Goal: Transaction & Acquisition: Subscribe to service/newsletter

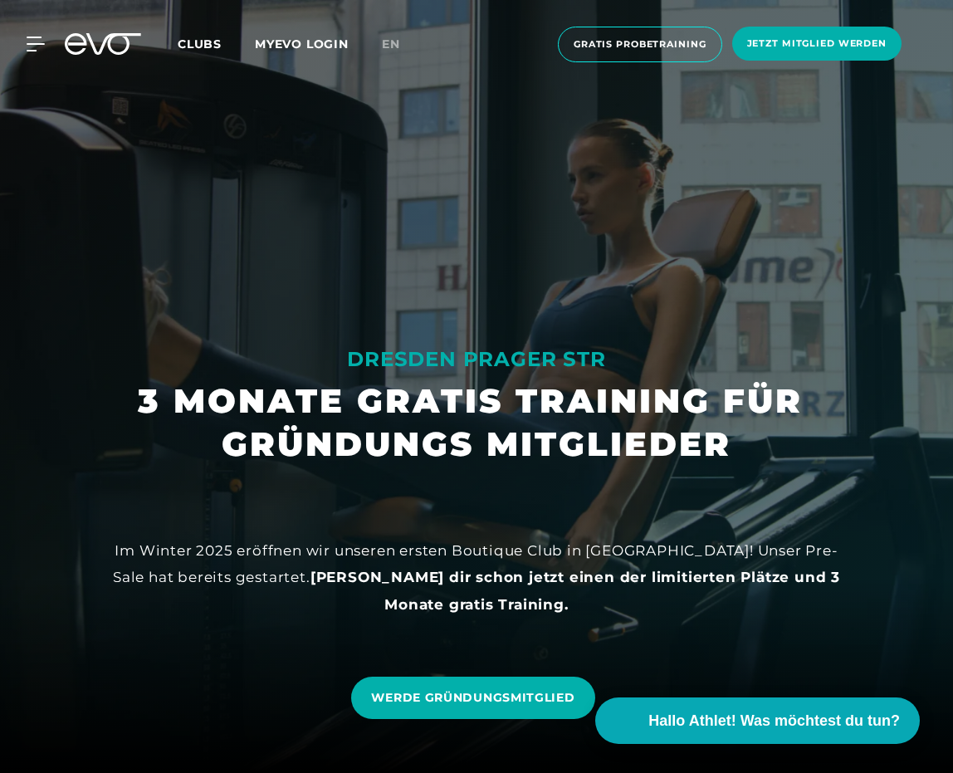
click at [85, 46] on icon at bounding box center [103, 44] width 76 height 22
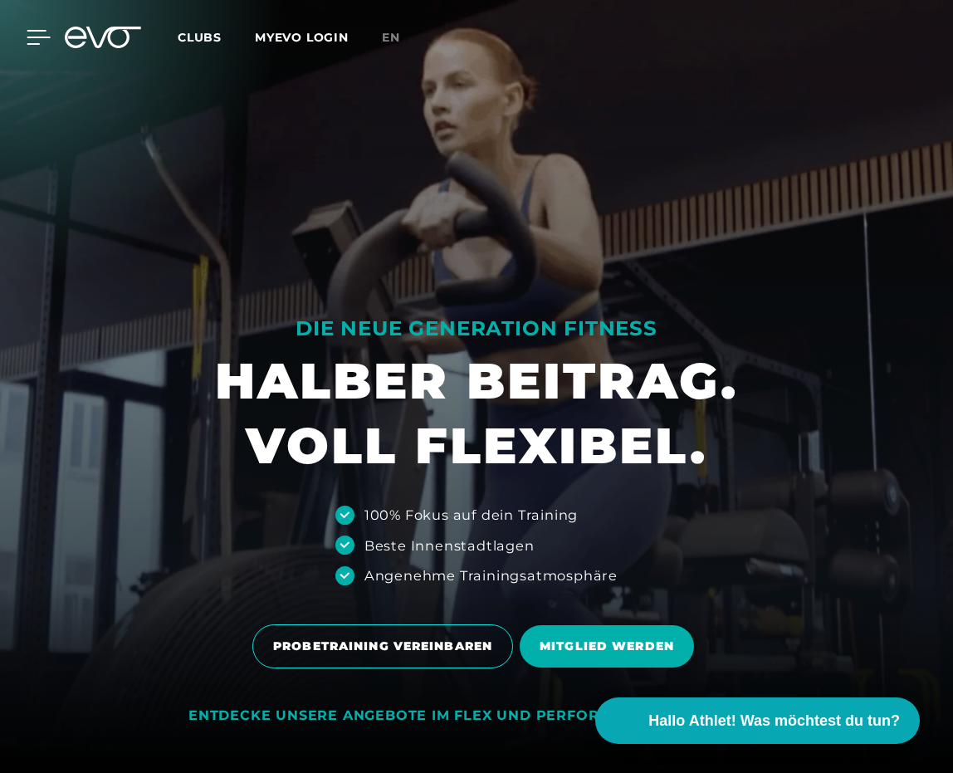
click at [25, 37] on div at bounding box center [26, 37] width 50 height 15
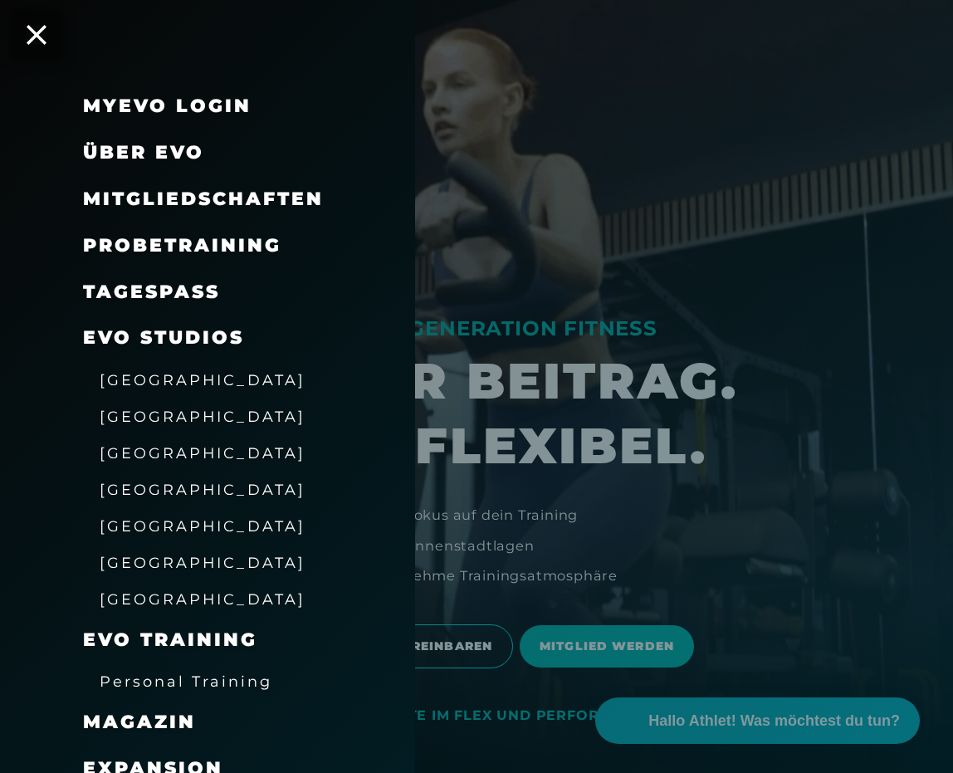
click at [154, 153] on span "Über EVO" at bounding box center [143, 152] width 121 height 22
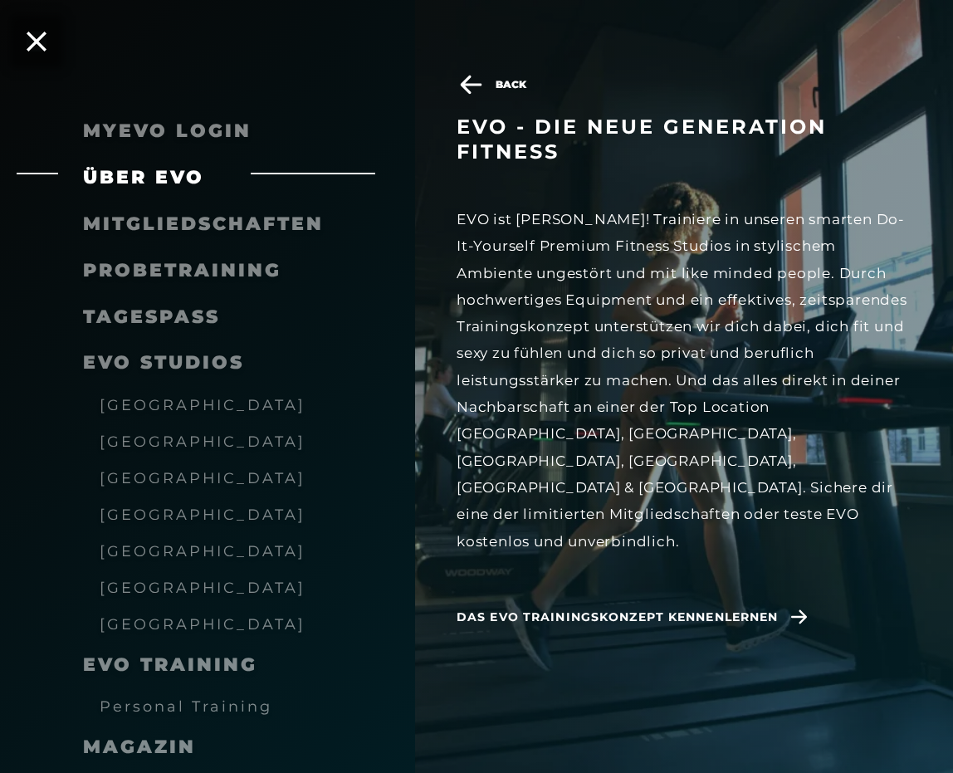
click at [158, 368] on span "EVO Studios" at bounding box center [163, 362] width 161 height 22
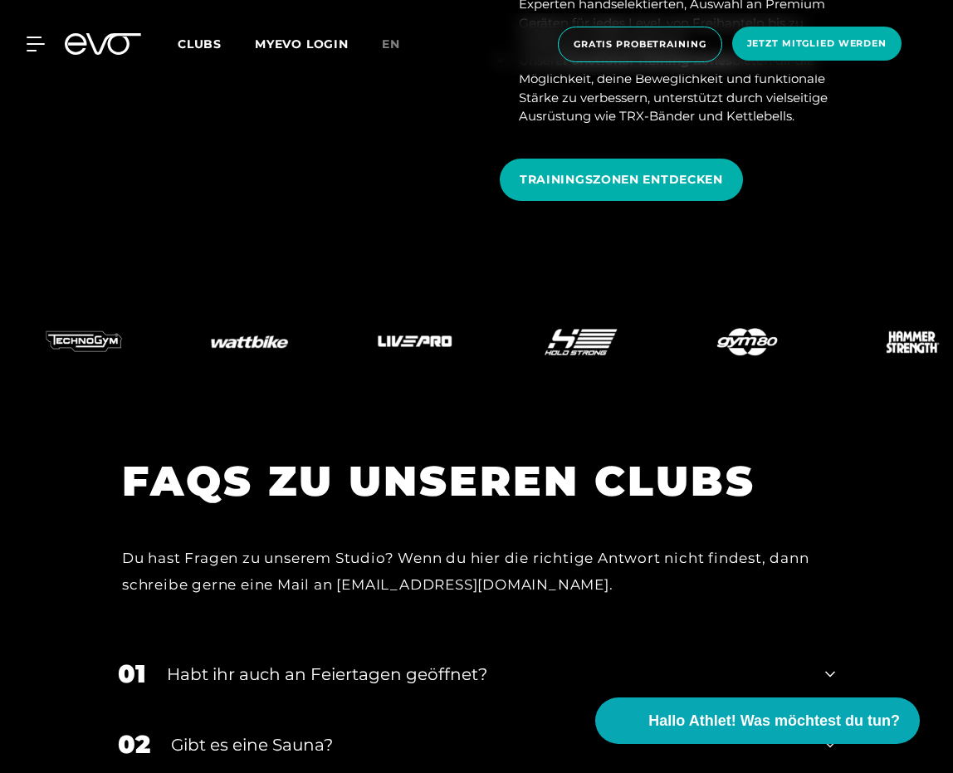
scroll to position [7137, 0]
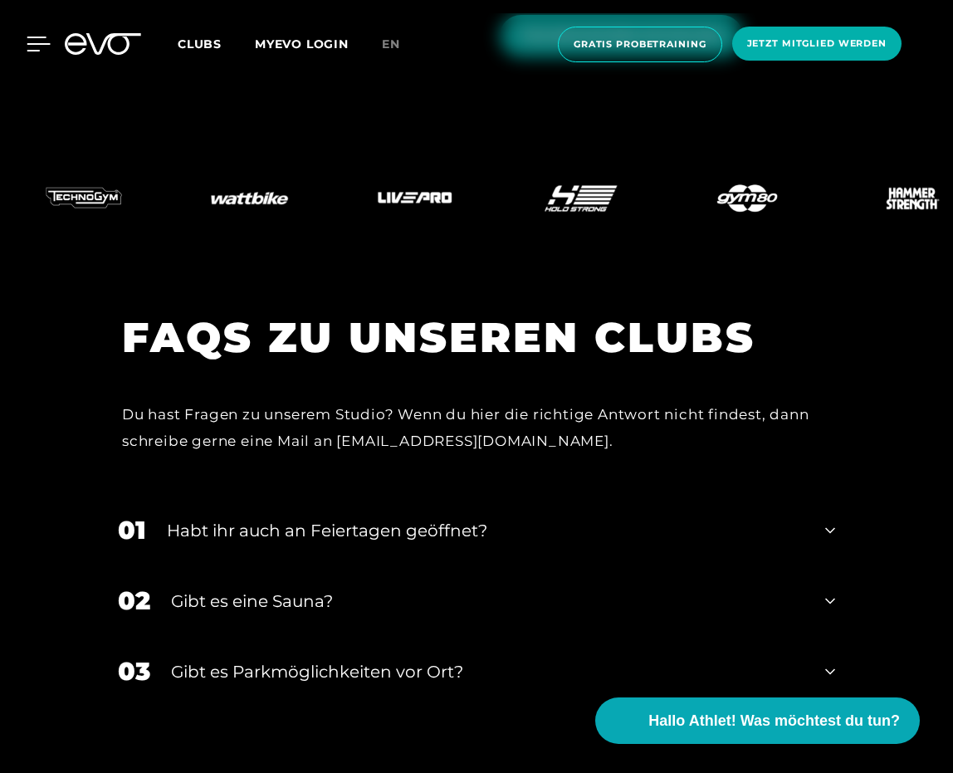
click at [28, 48] on icon at bounding box center [39, 44] width 24 height 15
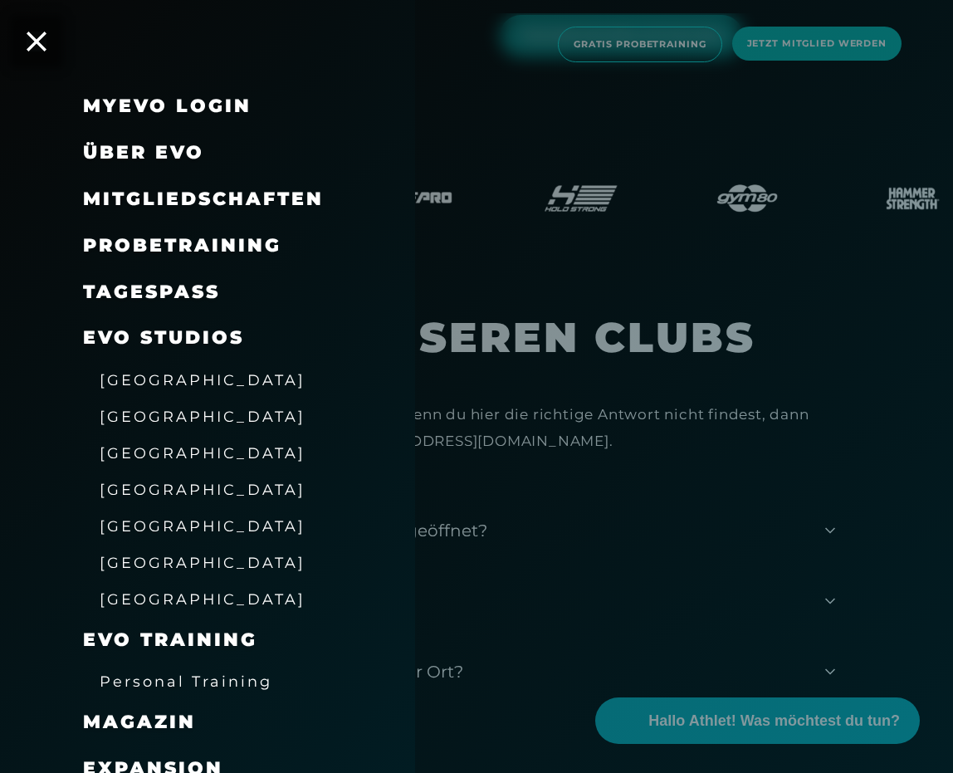
click at [233, 199] on span "Mitgliedschaften" at bounding box center [203, 199] width 241 height 22
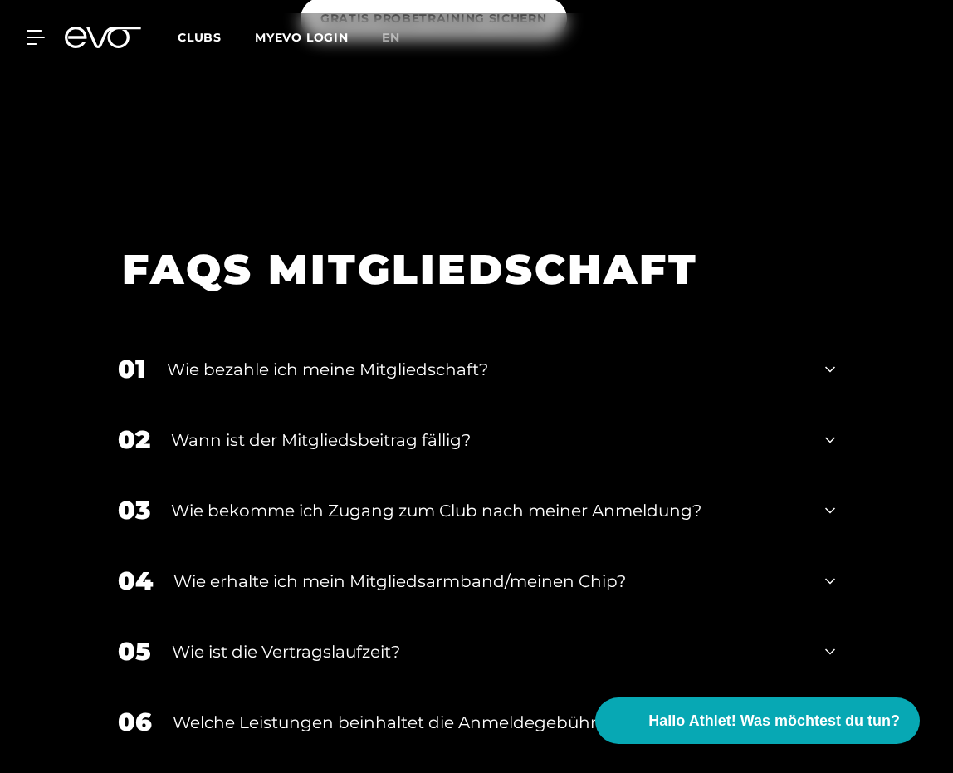
scroll to position [1909, 0]
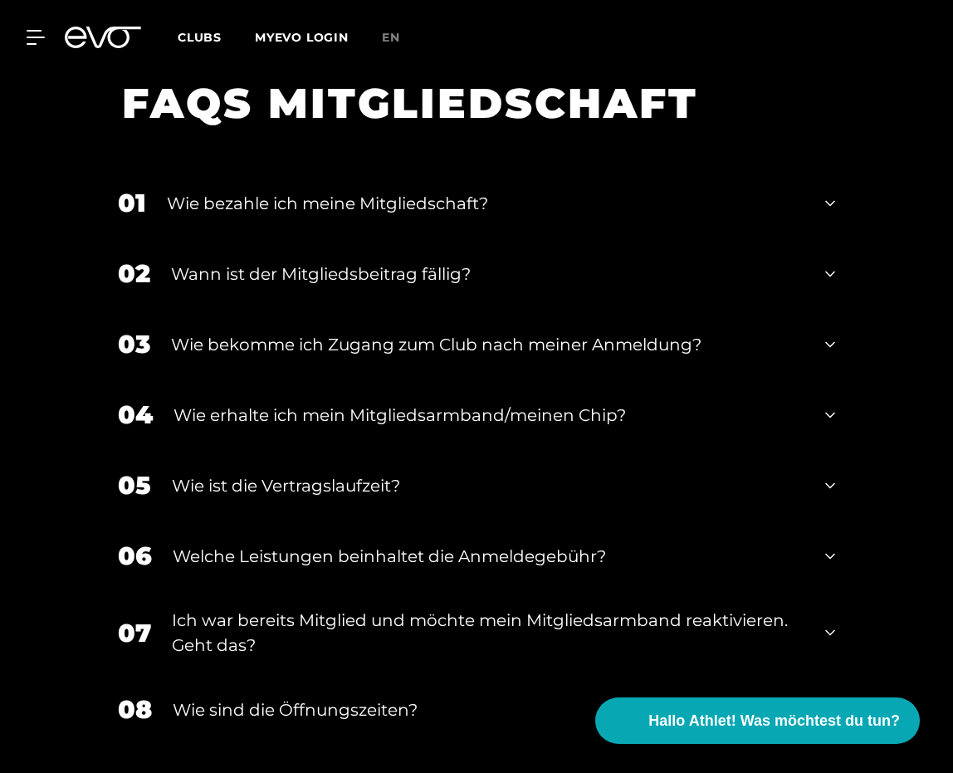
click at [831, 487] on icon at bounding box center [830, 486] width 10 height 6
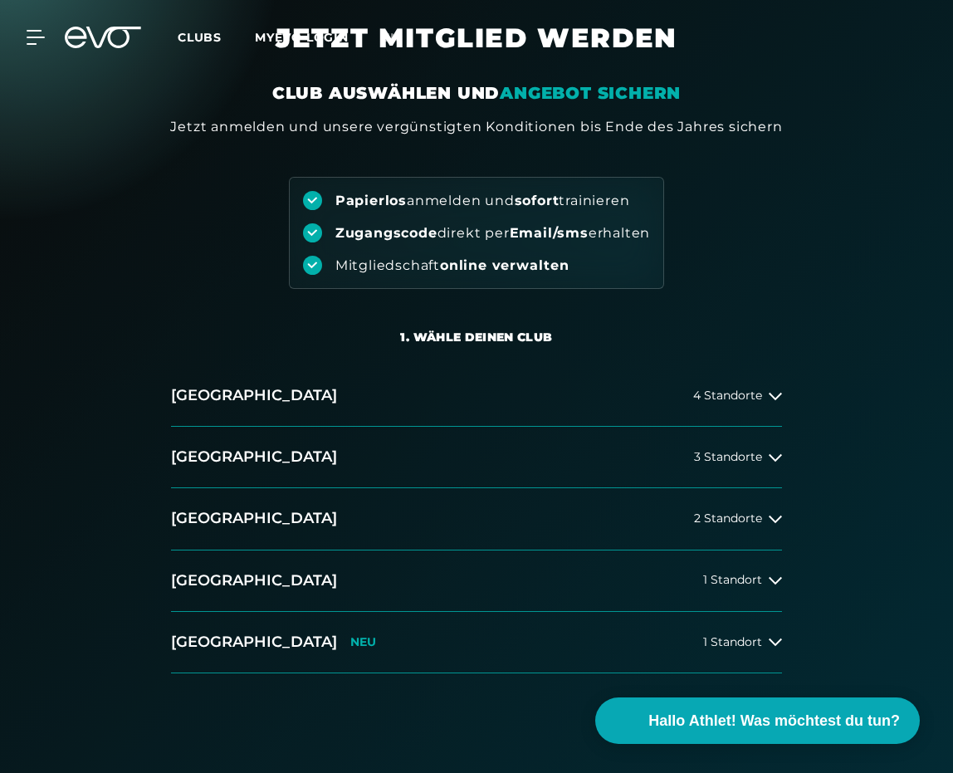
scroll to position [0, 0]
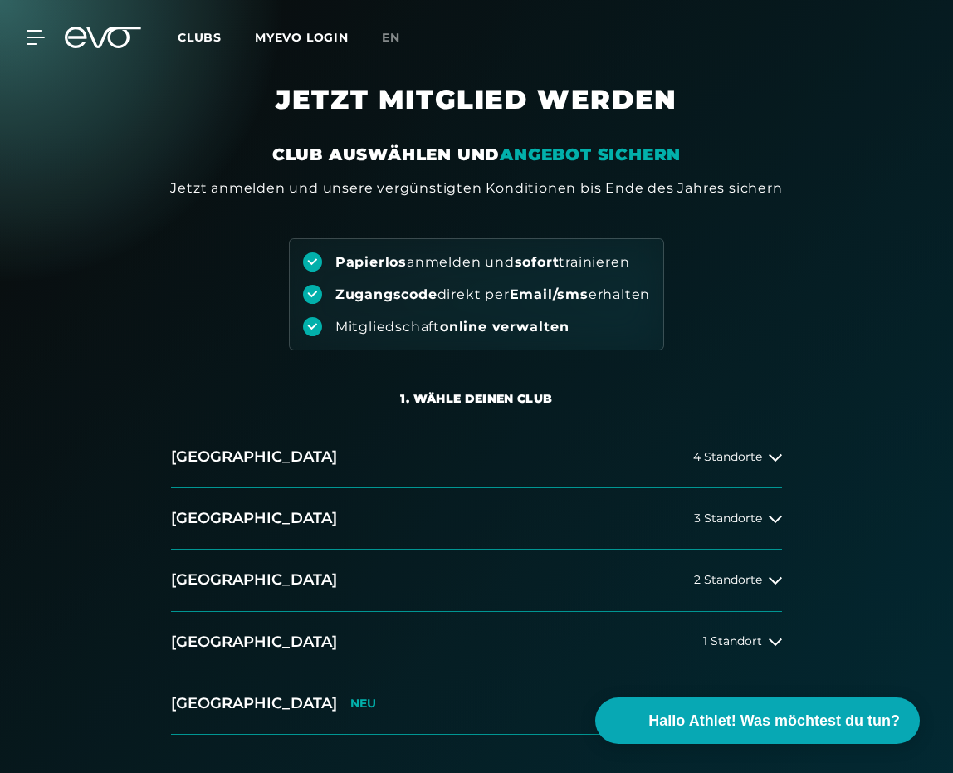
click at [82, 40] on icon at bounding box center [103, 38] width 76 height 22
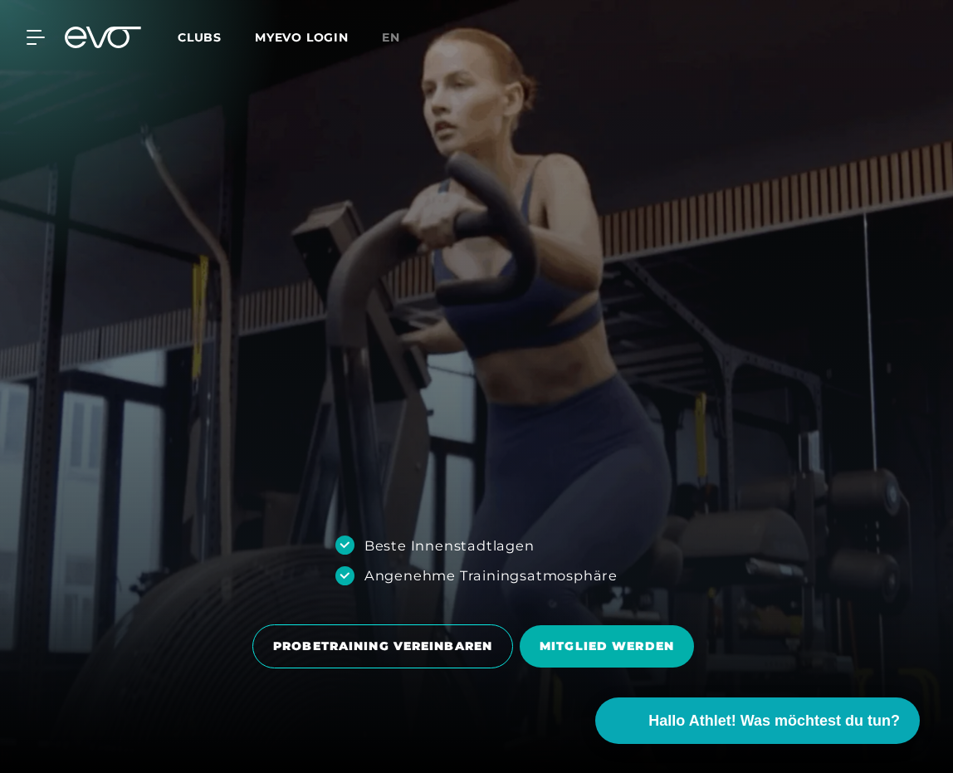
click at [193, 34] on span "Clubs" at bounding box center [200, 37] width 44 height 15
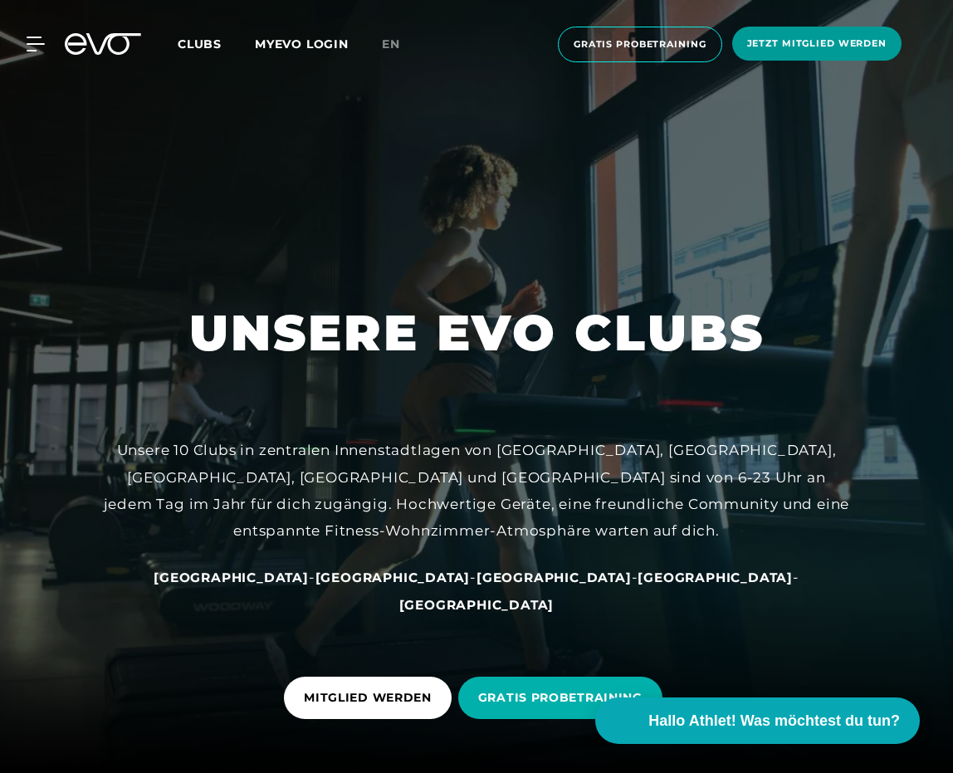
click at [807, 42] on span "Jetzt Mitglied werden" at bounding box center [816, 44] width 139 height 14
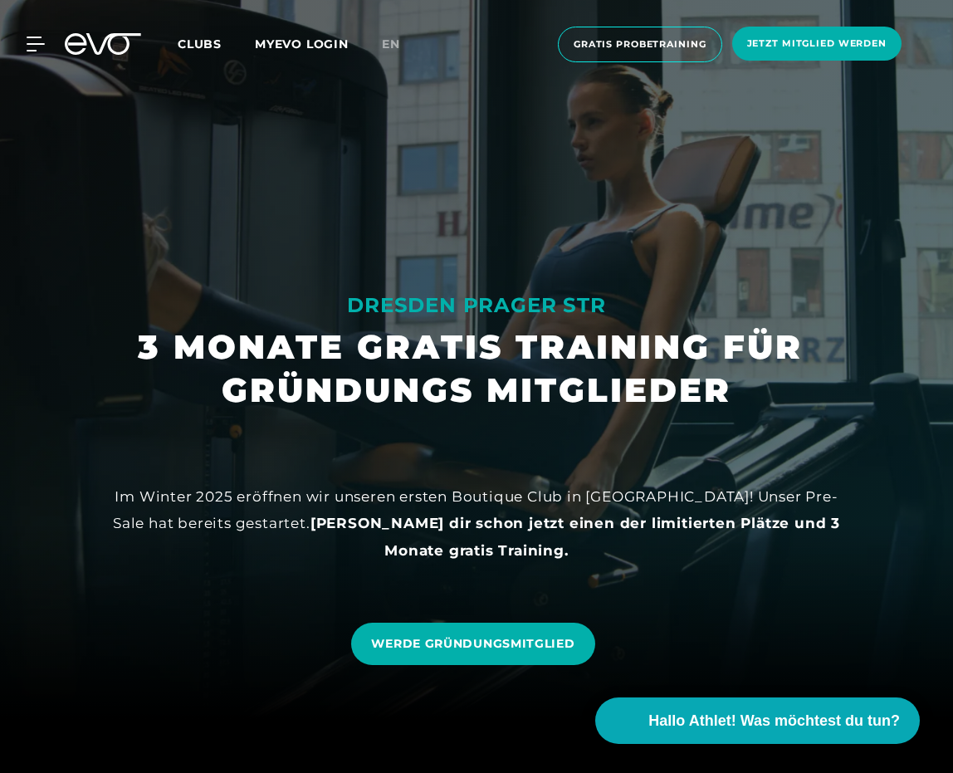
scroll to position [83, 0]
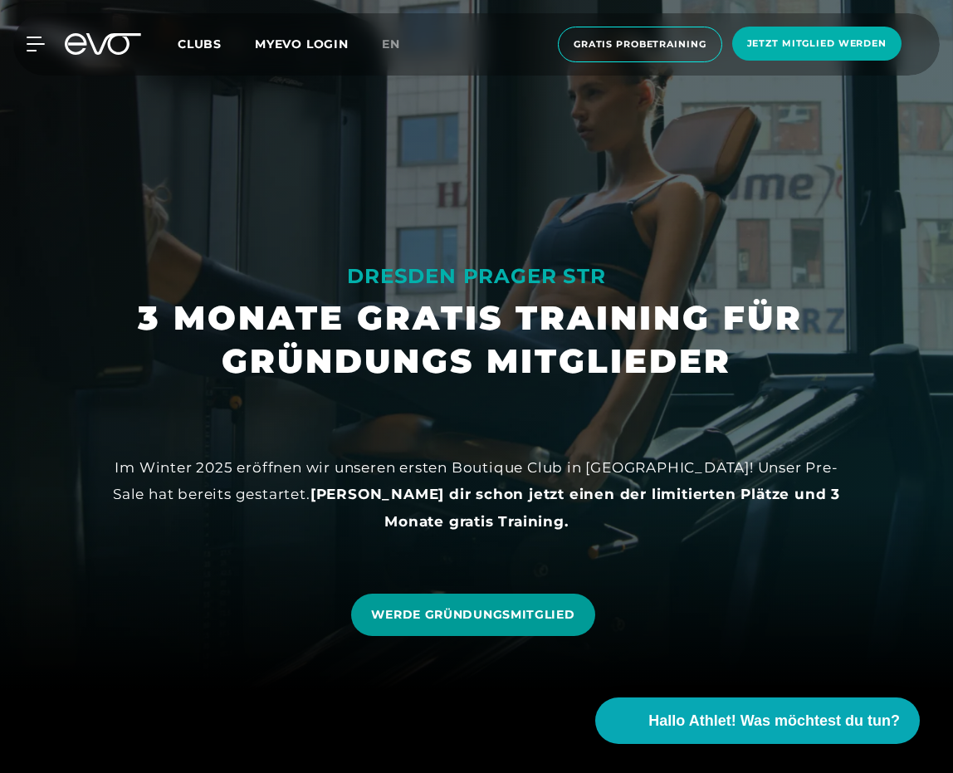
click at [475, 617] on span "WERDE GRÜNDUNGSMITGLIED" at bounding box center [472, 614] width 203 height 17
click at [194, 40] on span "Clubs" at bounding box center [200, 44] width 44 height 15
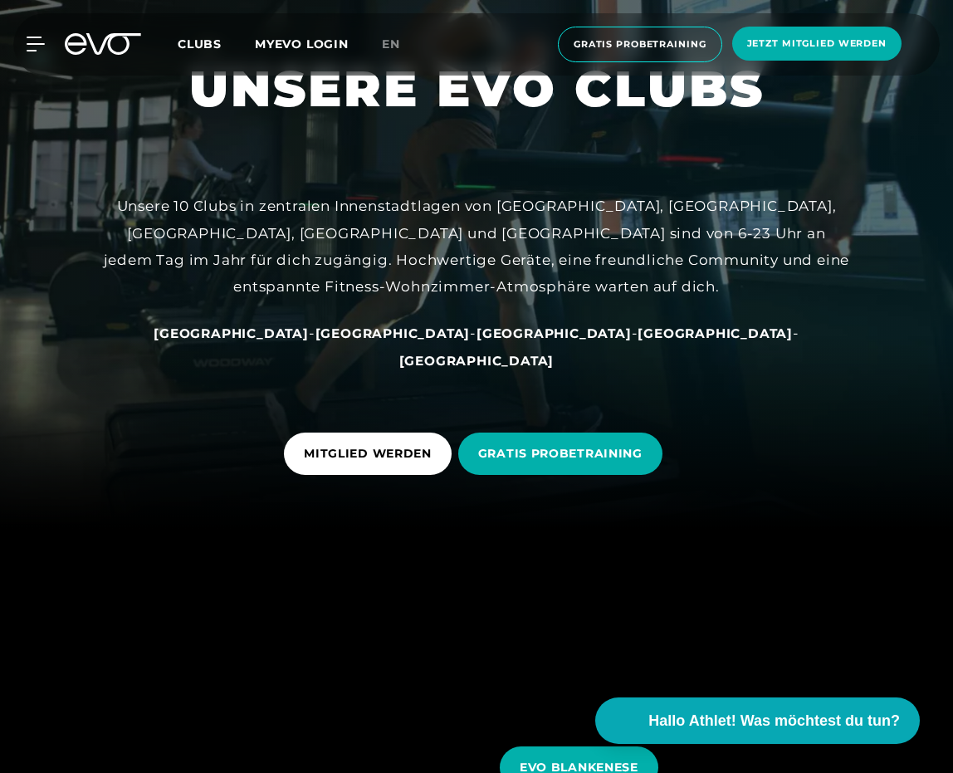
scroll to position [249, 0]
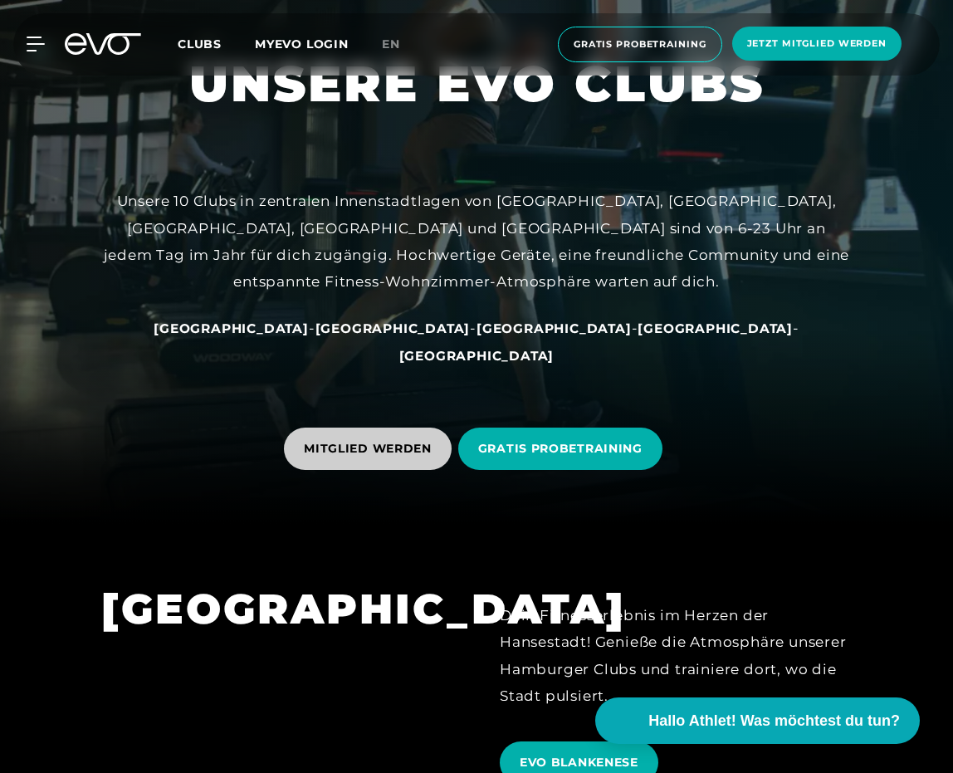
click at [364, 449] on span "MITGLIED WERDEN" at bounding box center [368, 448] width 128 height 17
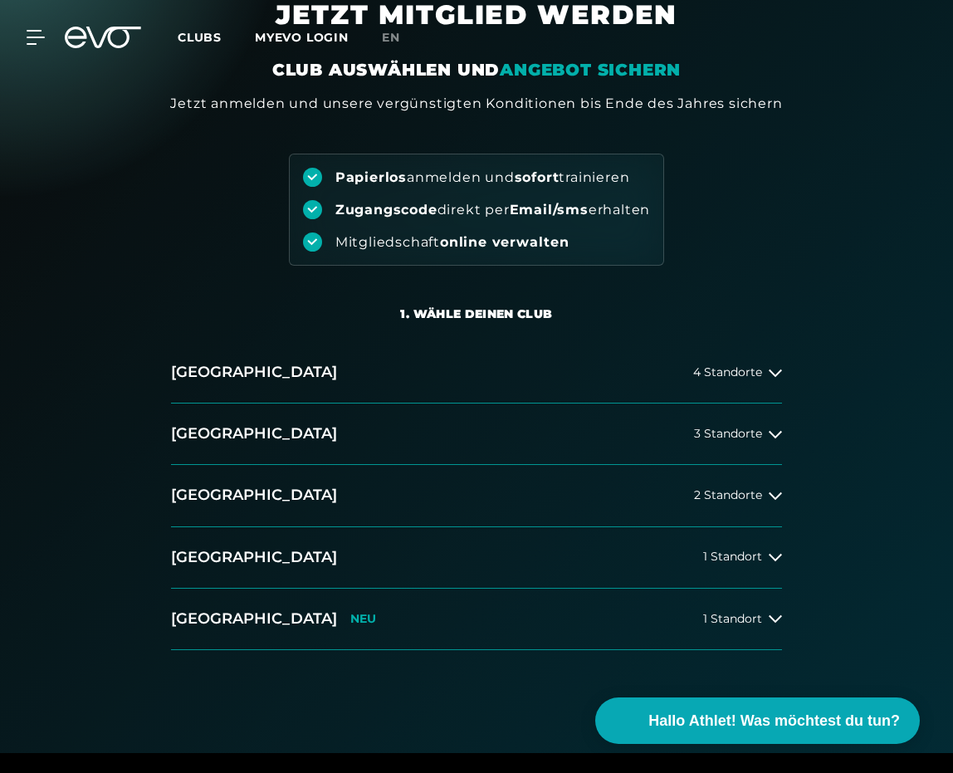
scroll to position [166, 0]
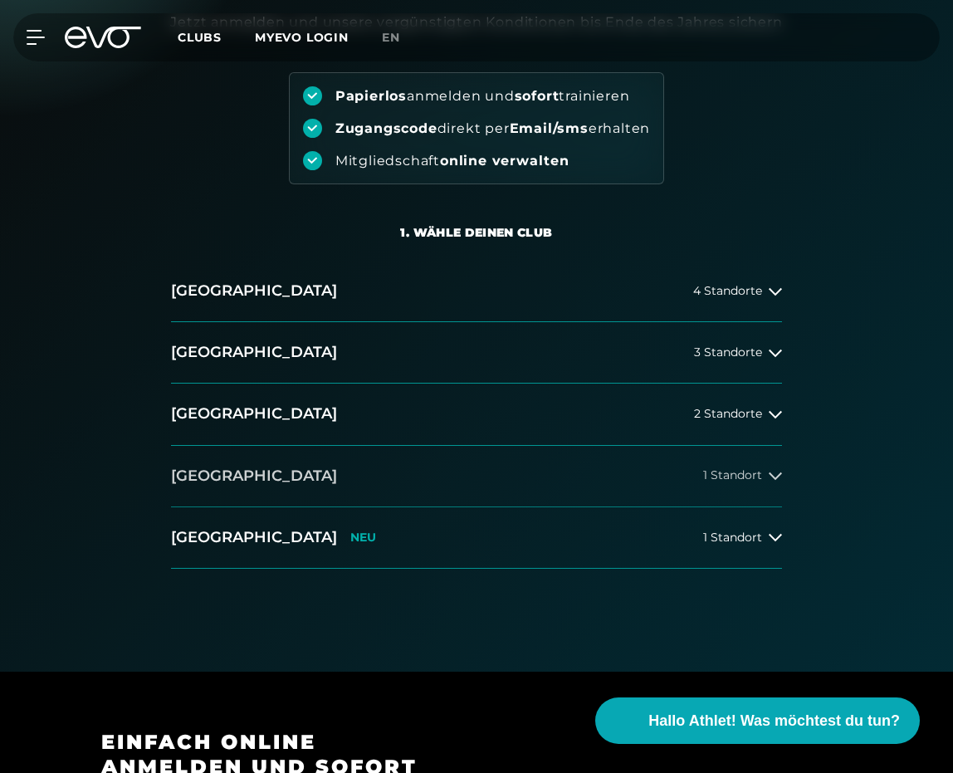
click at [769, 470] on icon at bounding box center [774, 475] width 13 height 13
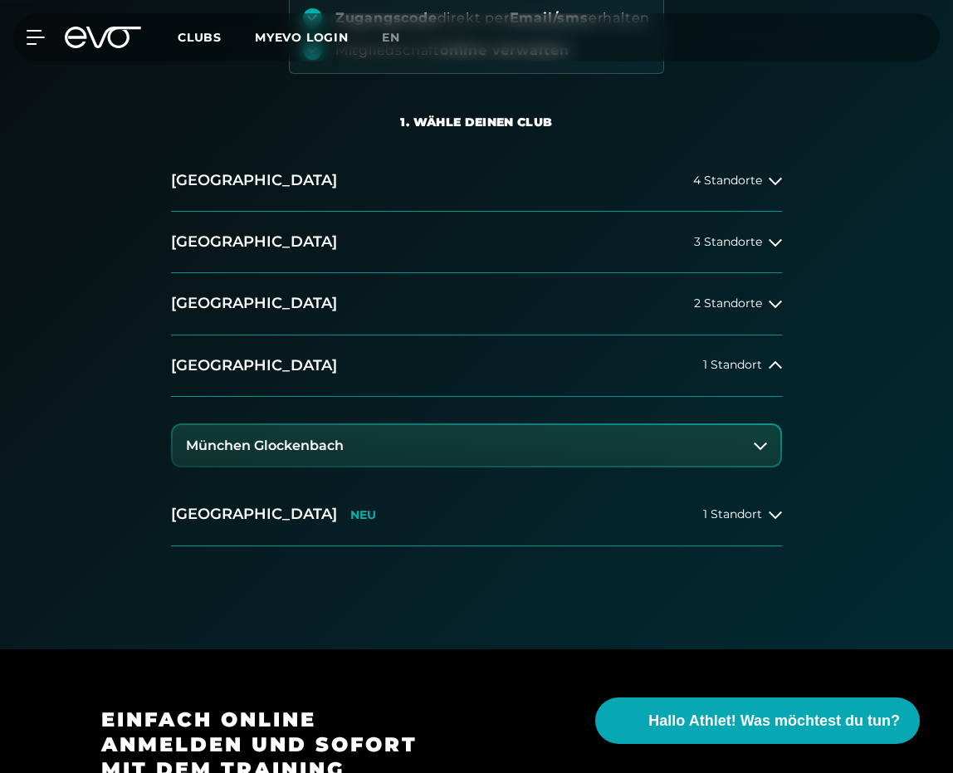
scroll to position [332, 0]
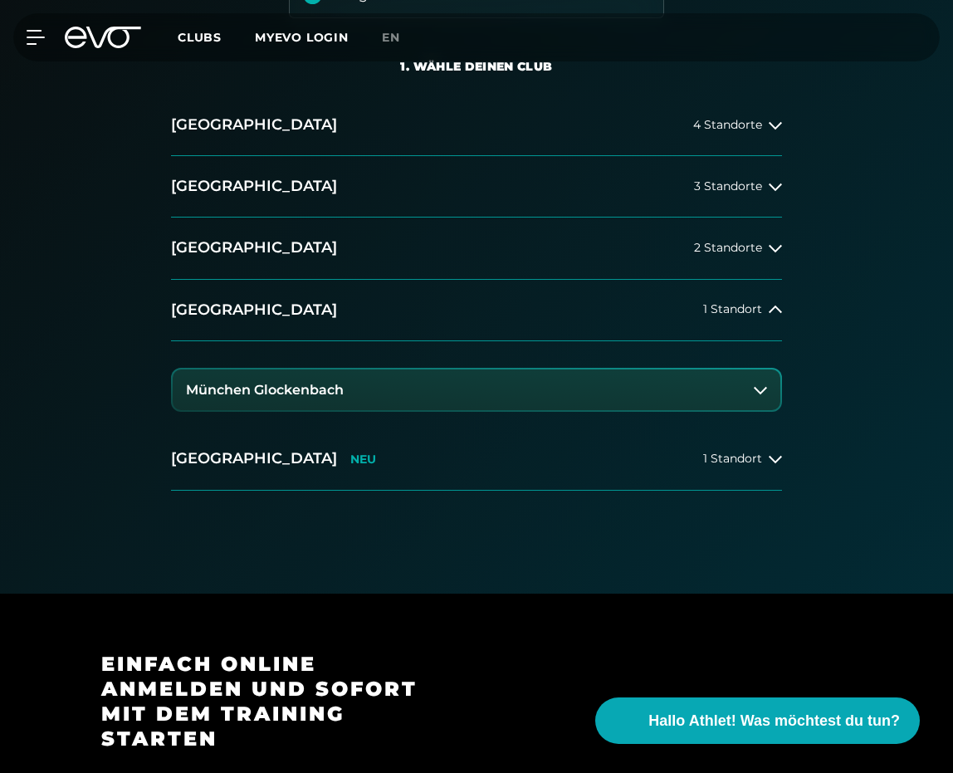
click at [297, 383] on h3 "München Glockenbach" at bounding box center [265, 390] width 158 height 15
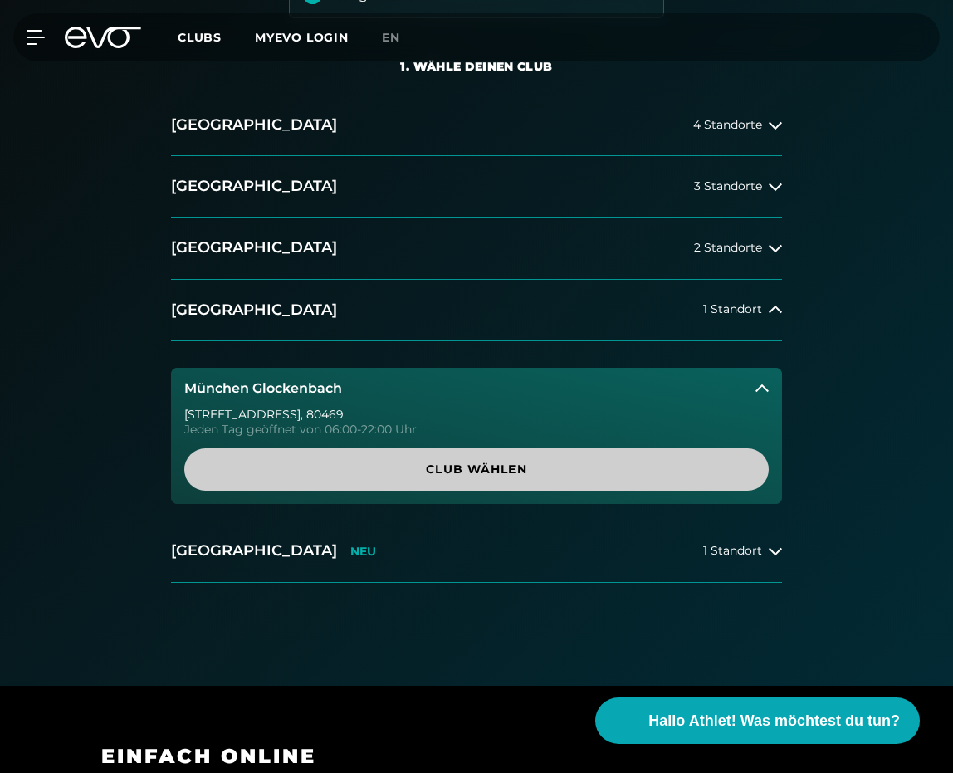
click at [475, 475] on span "Club wählen" at bounding box center [476, 469] width 544 height 17
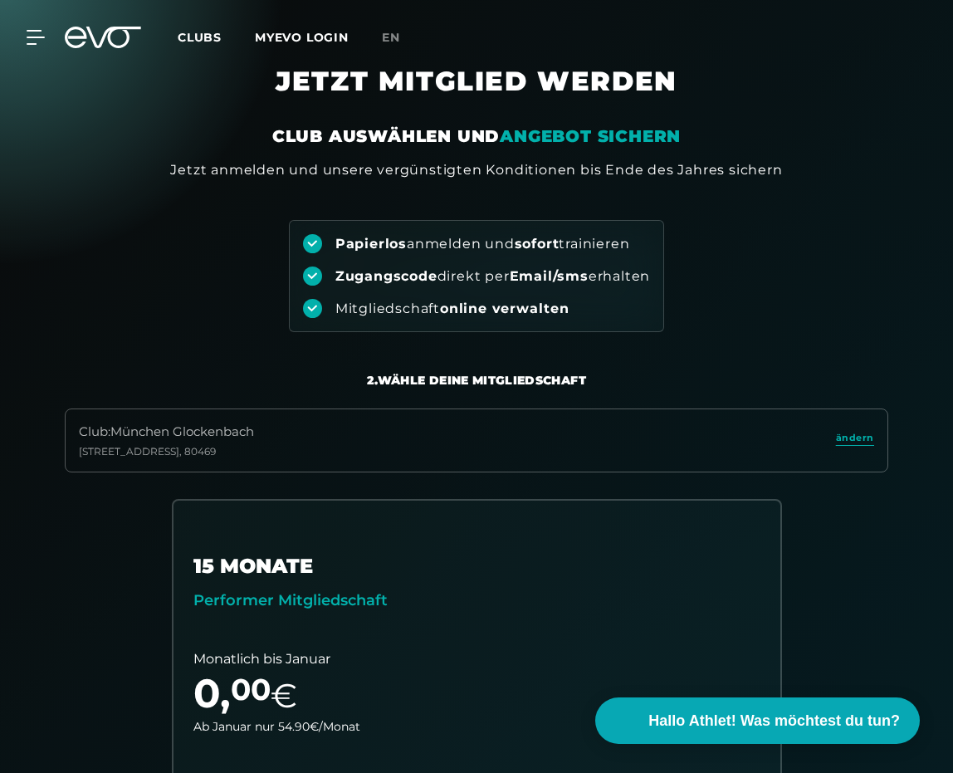
scroll to position [0, 0]
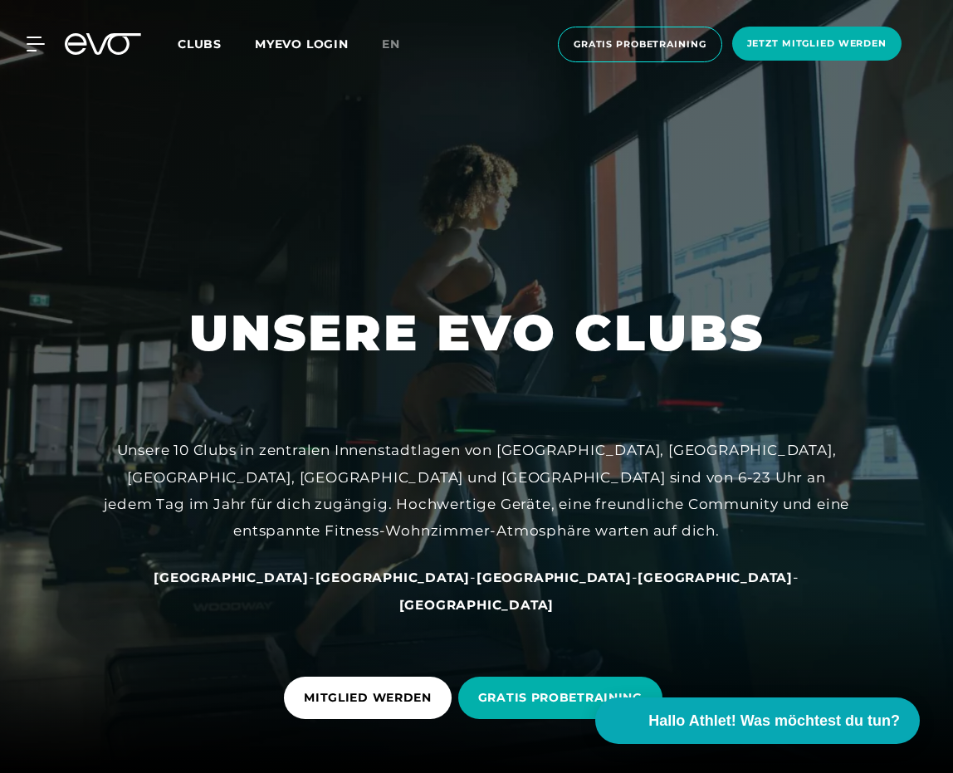
click at [201, 44] on span "Clubs" at bounding box center [200, 44] width 44 height 15
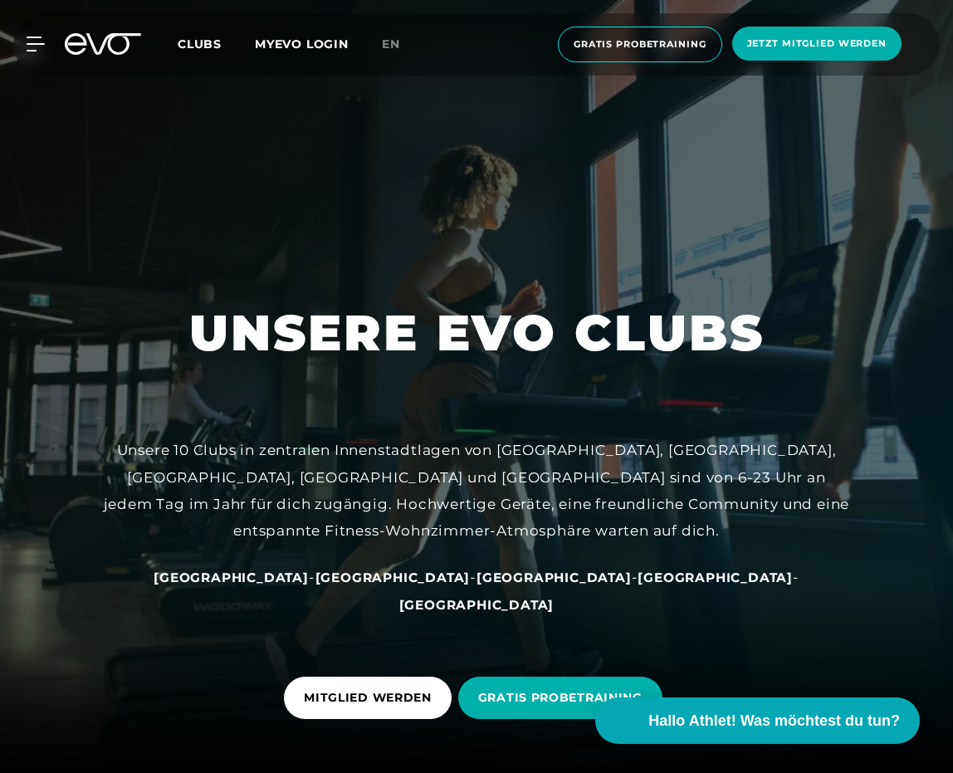
scroll to position [332, 0]
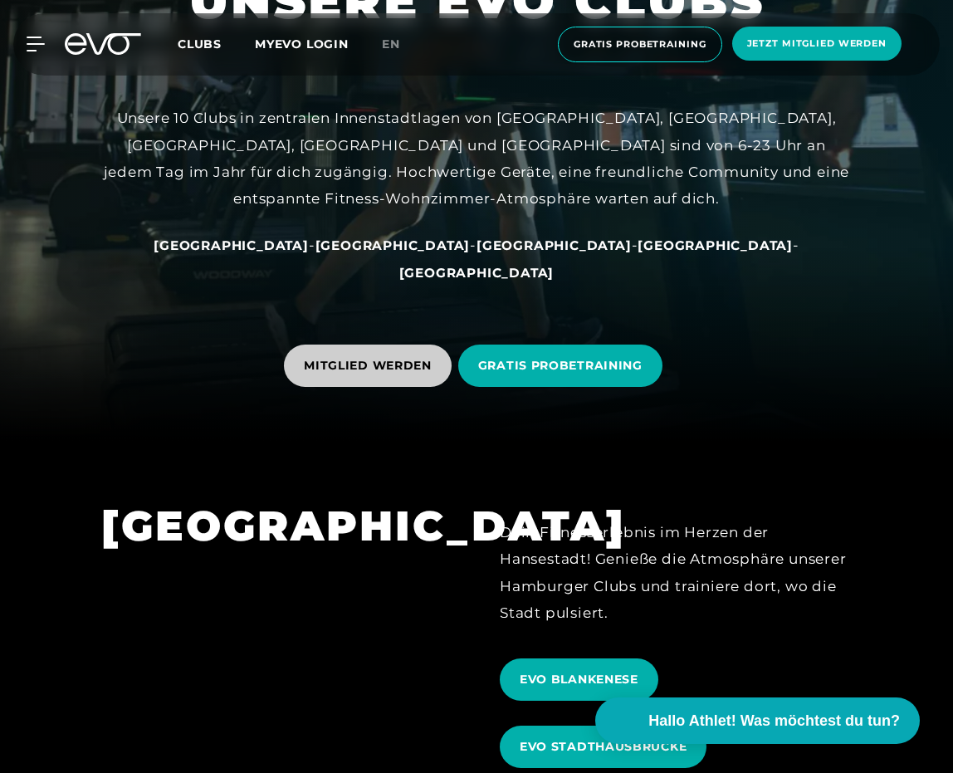
click at [403, 359] on span "MITGLIED WERDEN" at bounding box center [368, 365] width 128 height 17
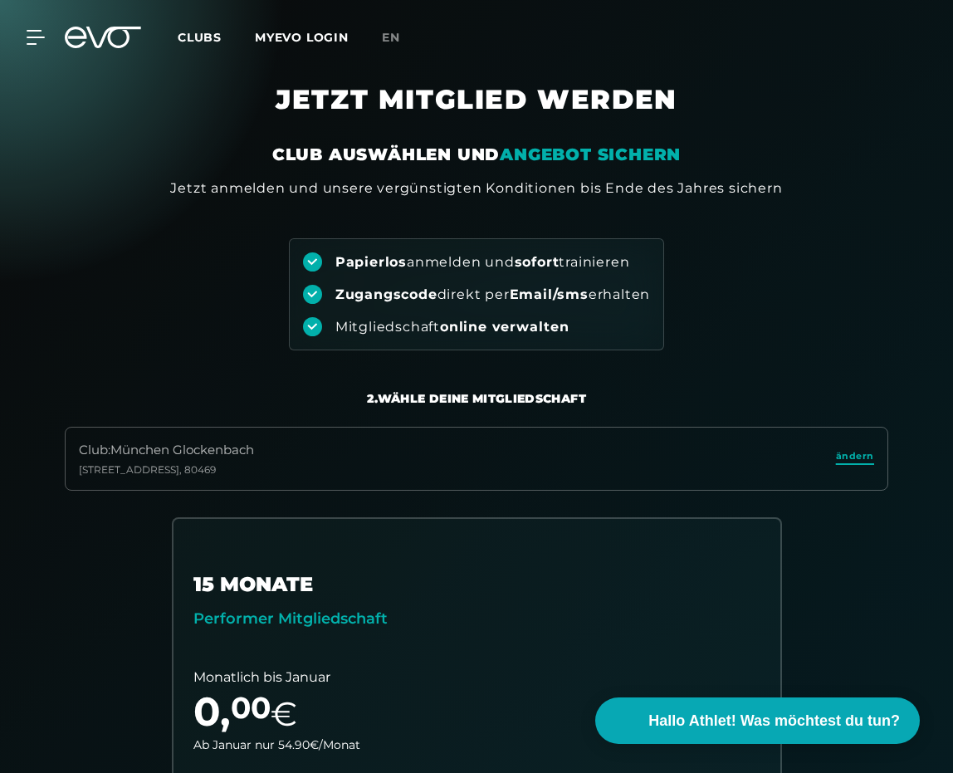
click at [855, 458] on span "ändern" at bounding box center [855, 456] width 38 height 14
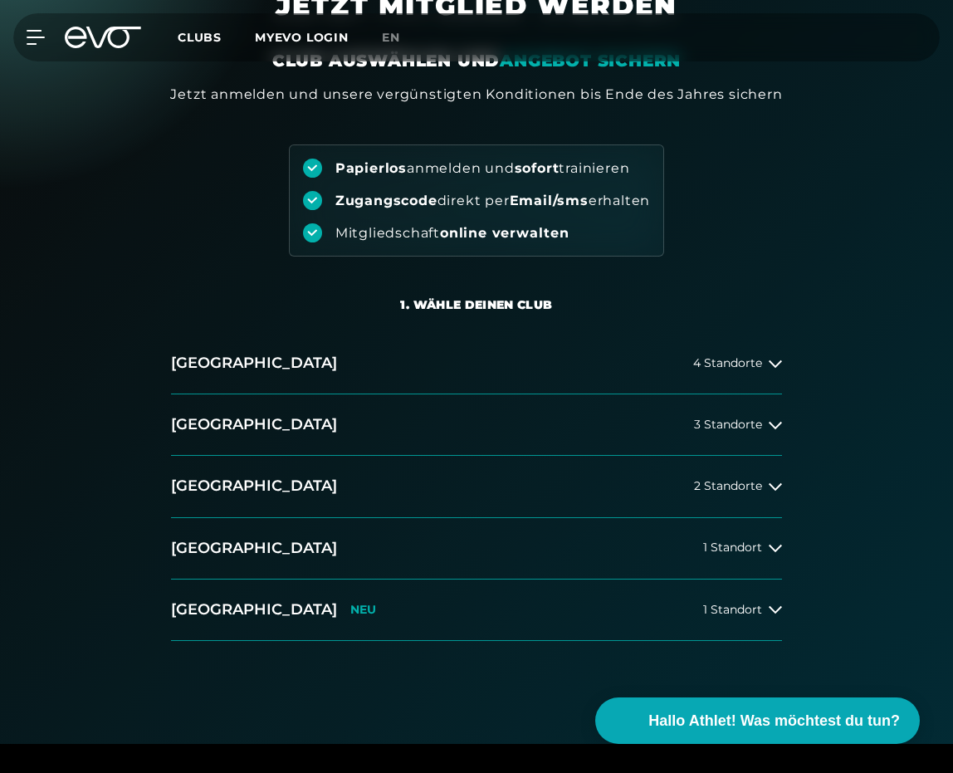
scroll to position [166, 0]
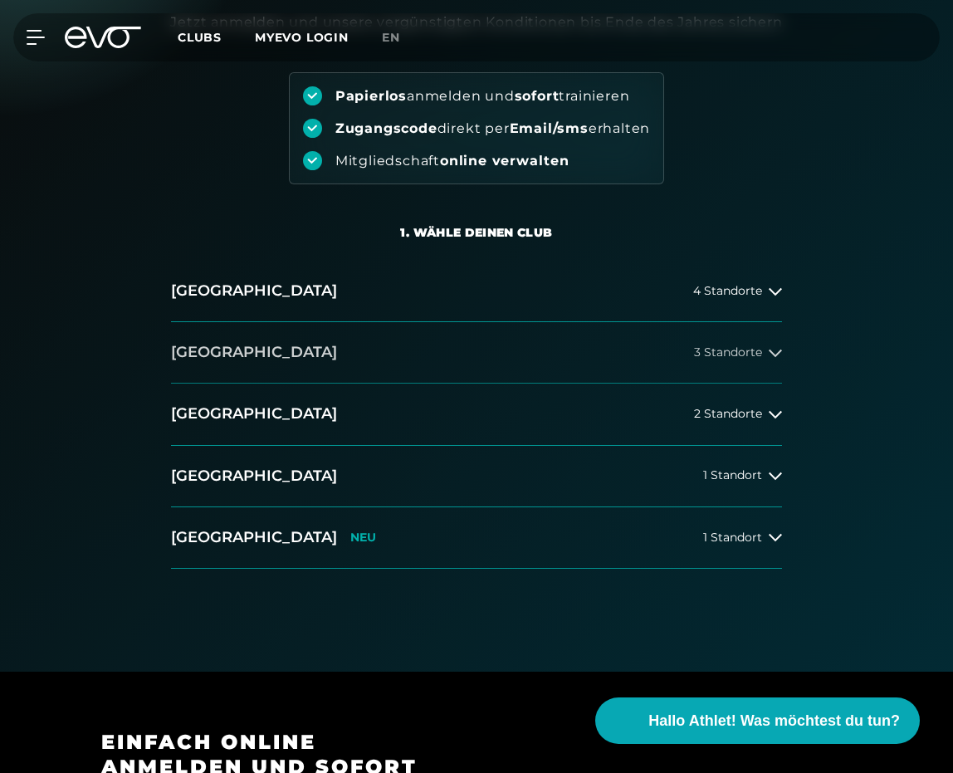
click at [778, 348] on icon at bounding box center [774, 352] width 13 height 13
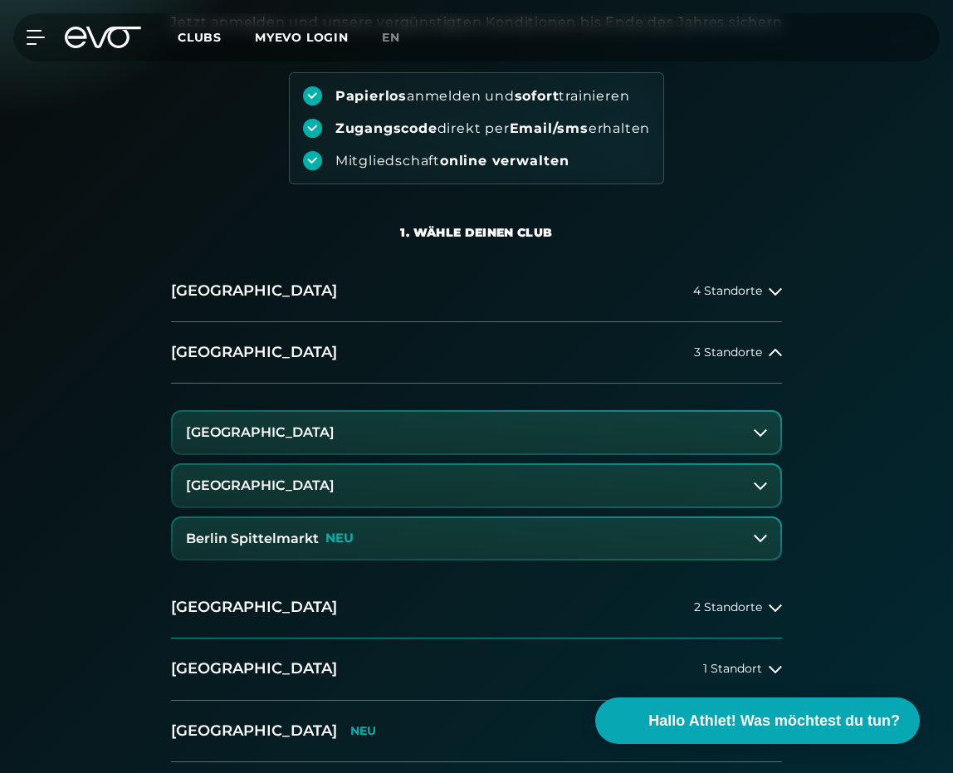
click at [636, 430] on button "[GEOGRAPHIC_DATA]" at bounding box center [476, 432] width 607 height 41
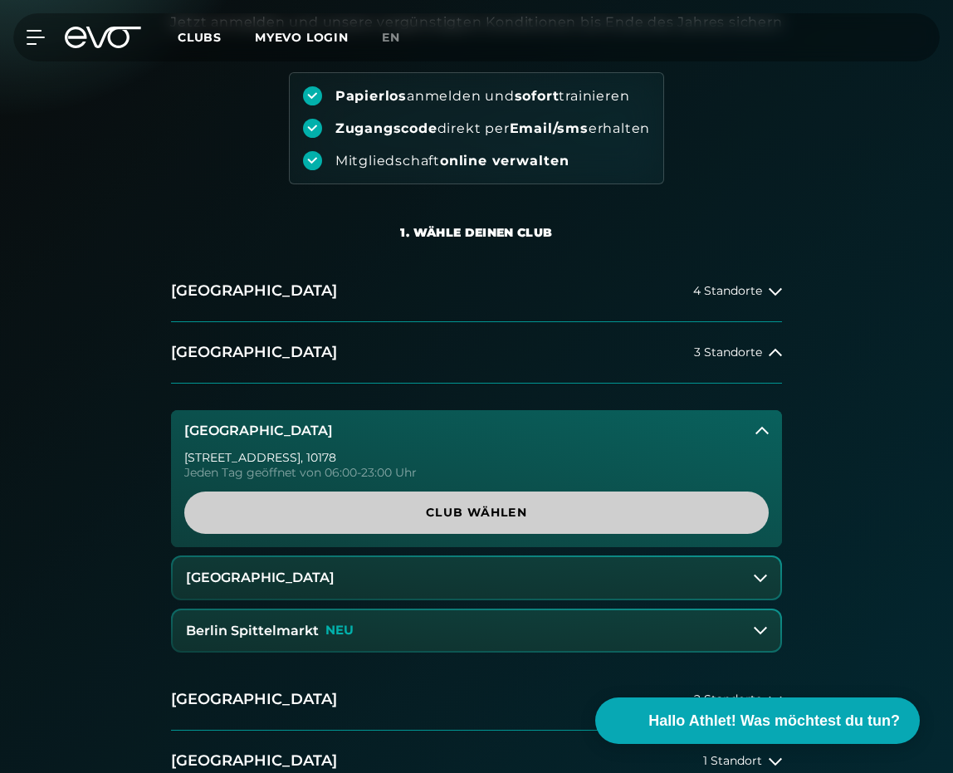
click at [476, 515] on span "Club wählen" at bounding box center [476, 512] width 544 height 17
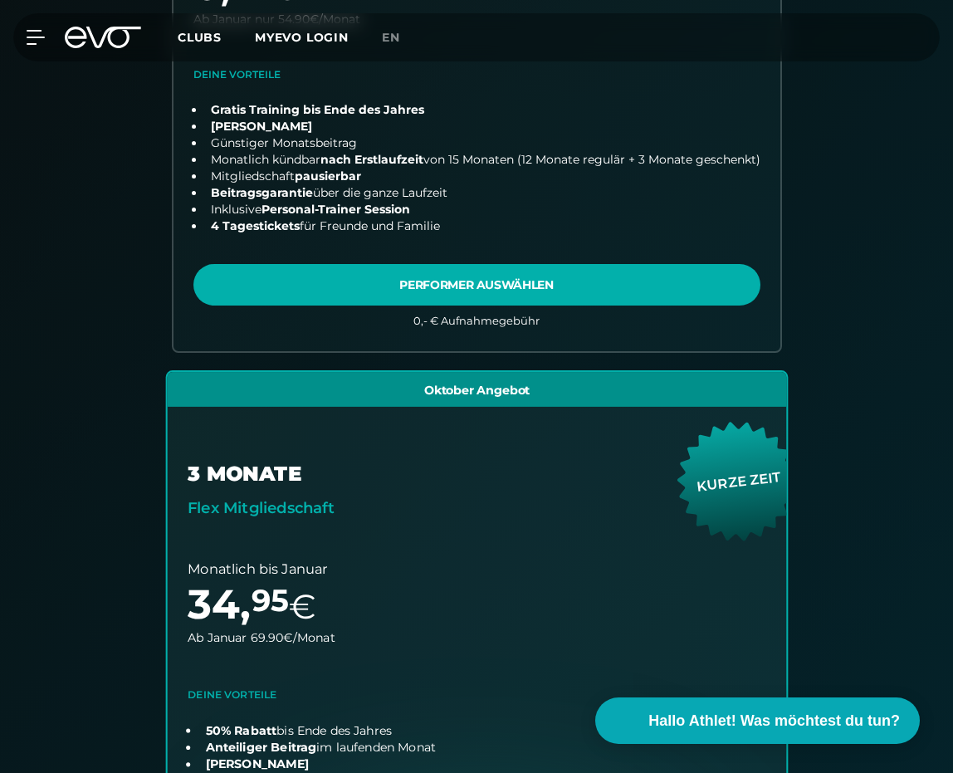
scroll to position [433, 0]
